Goal: Navigation & Orientation: Find specific page/section

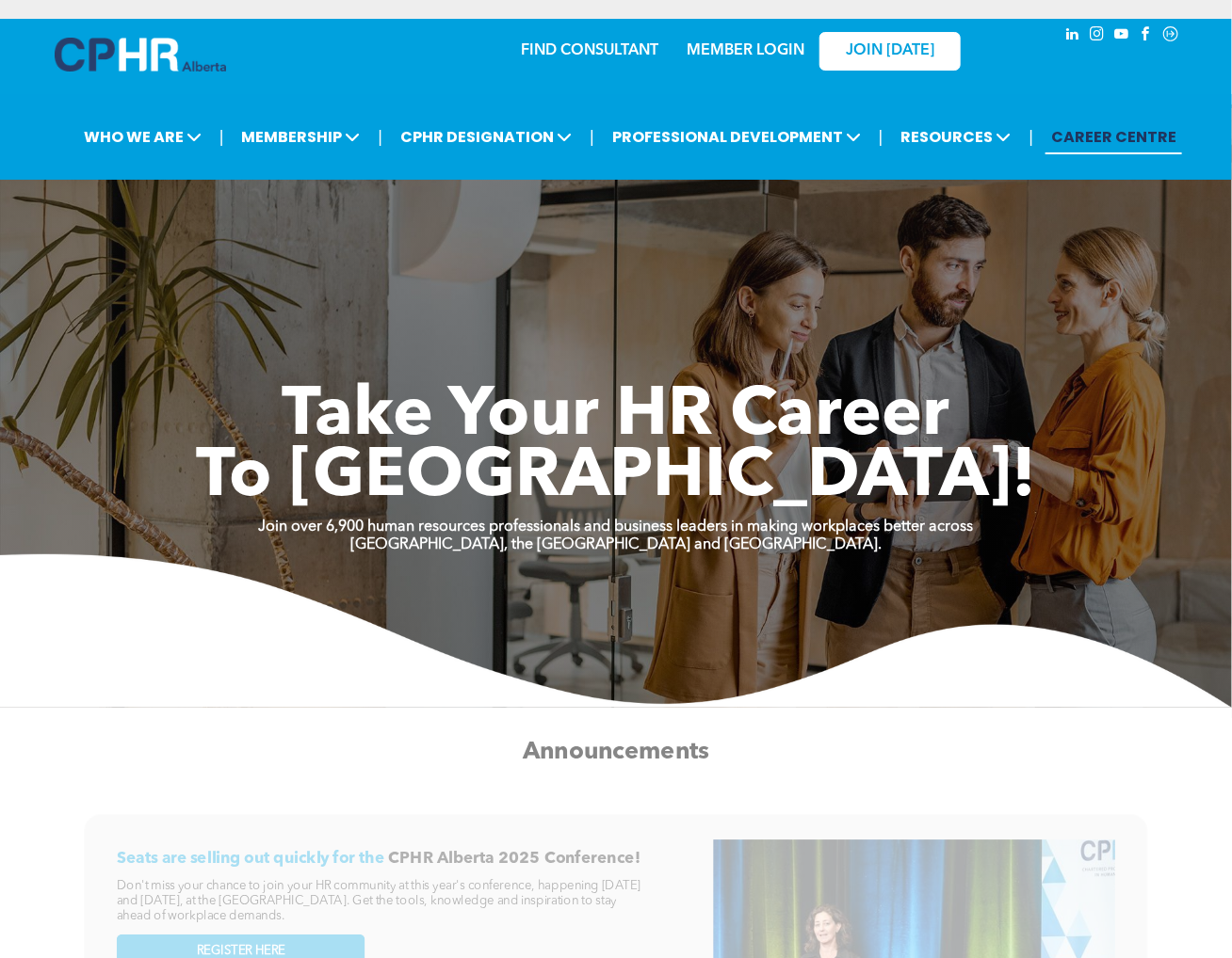
click at [738, 49] on link "MEMBER LOGIN" at bounding box center [745, 51] width 118 height 15
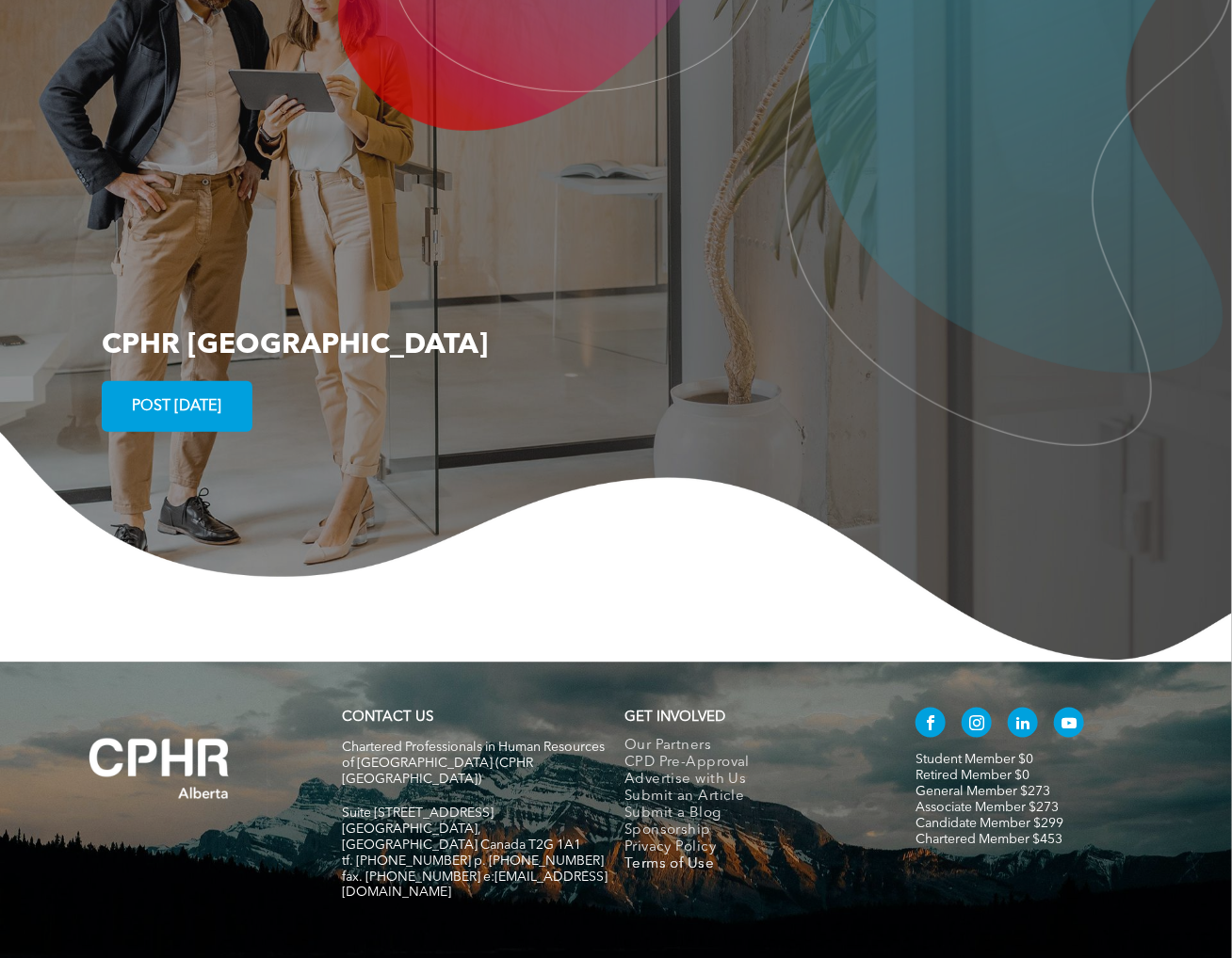
scroll to position [3303, 0]
